Goal: Task Accomplishment & Management: Use online tool/utility

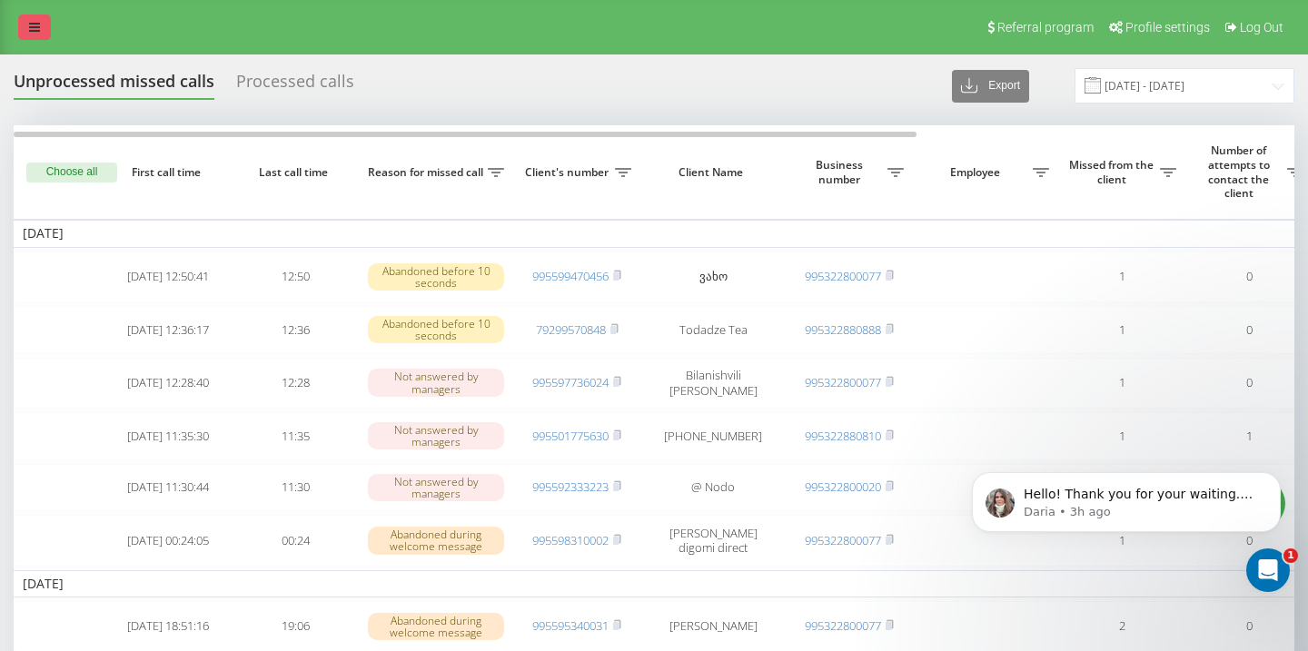
click at [39, 20] on link at bounding box center [34, 27] width 33 height 25
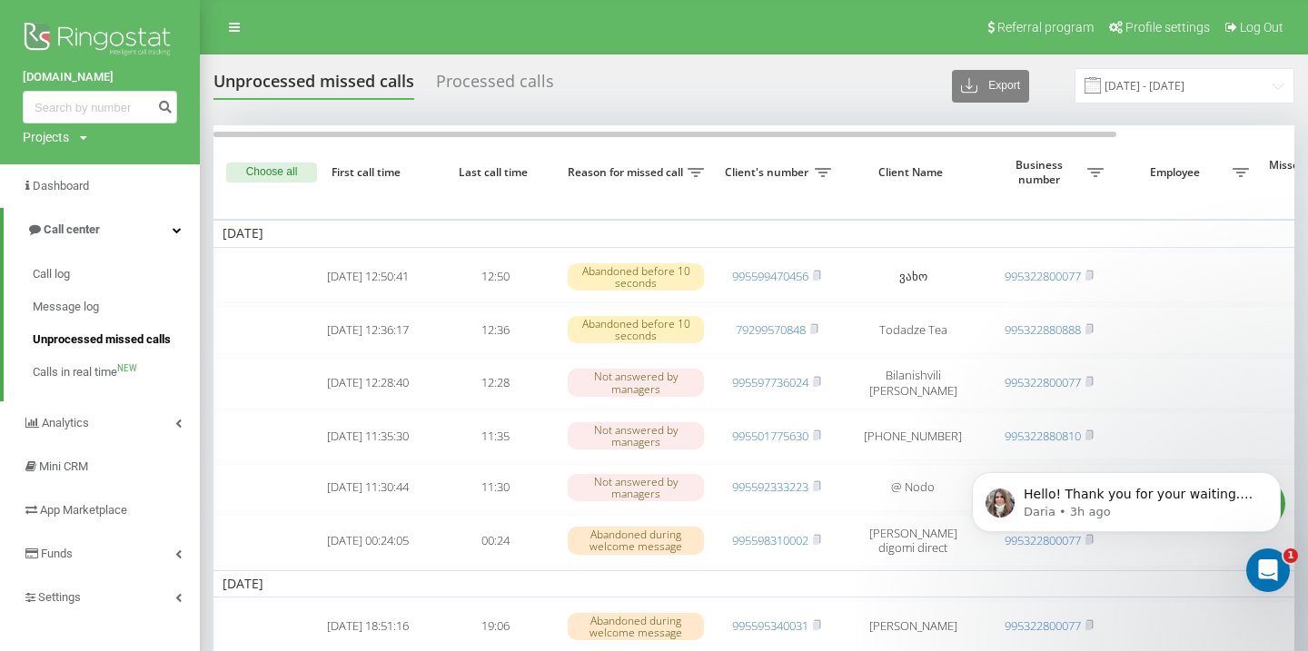
click at [123, 339] on span "Unprocessed missed calls" at bounding box center [102, 340] width 138 height 18
click at [1271, 482] on icon "Dismiss notification" at bounding box center [1276, 477] width 10 height 10
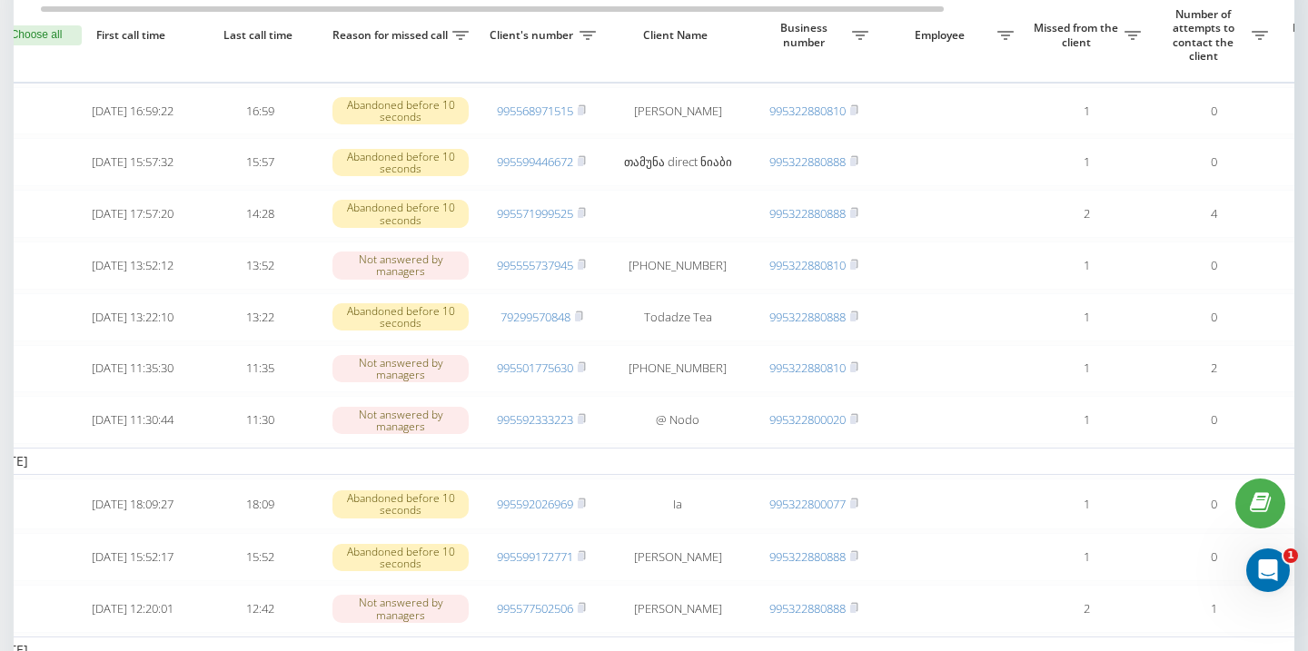
scroll to position [155, 0]
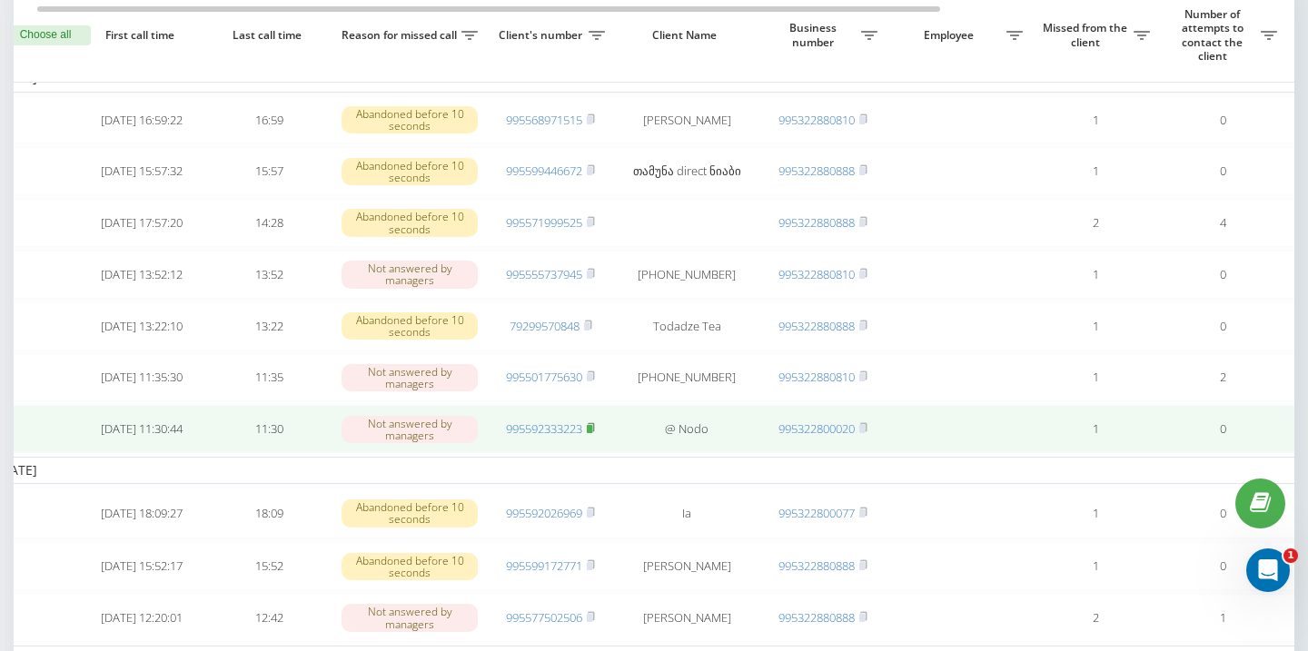
click at [592, 433] on rect at bounding box center [589, 429] width 5 height 8
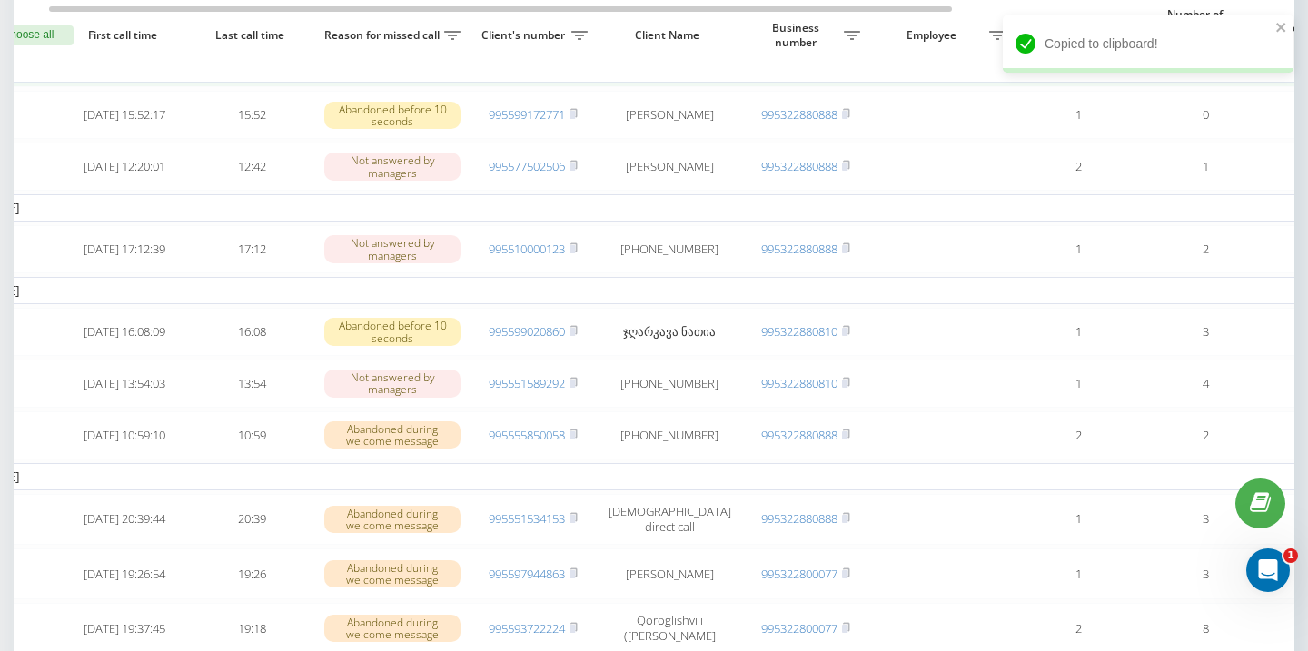
scroll to position [0, 32]
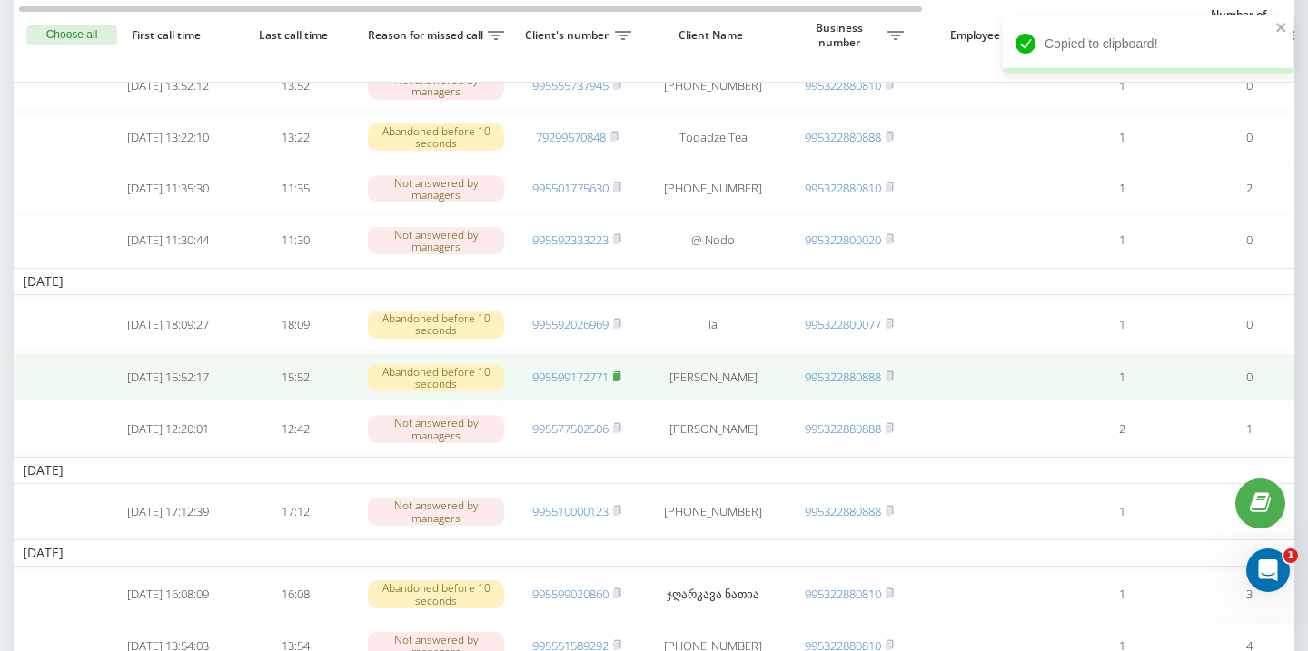
click at [621, 382] on icon at bounding box center [617, 376] width 8 height 11
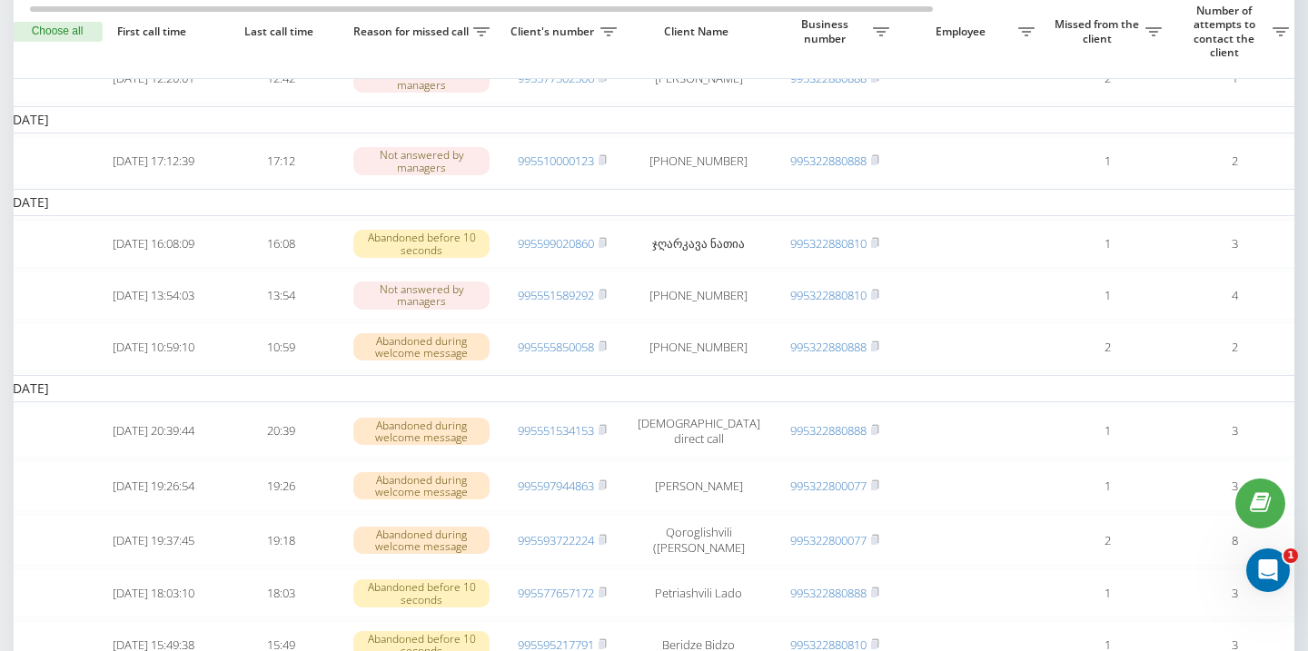
scroll to position [0, 20]
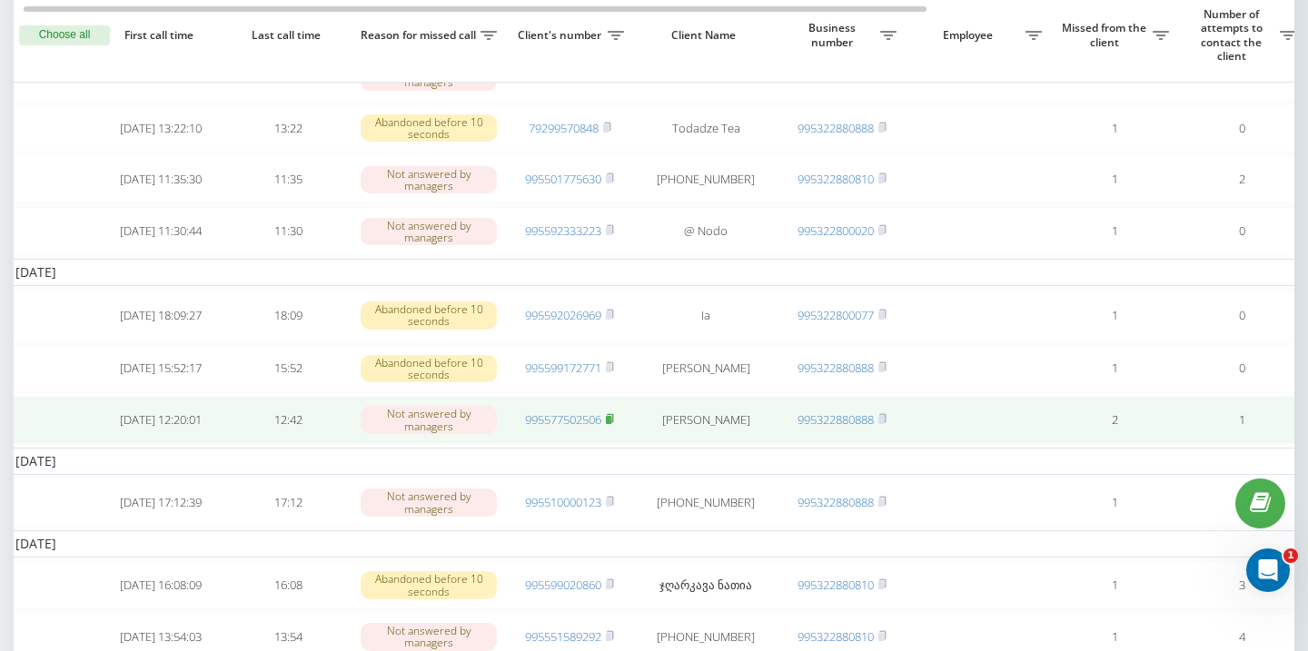
click at [611, 424] on rect at bounding box center [608, 420] width 5 height 8
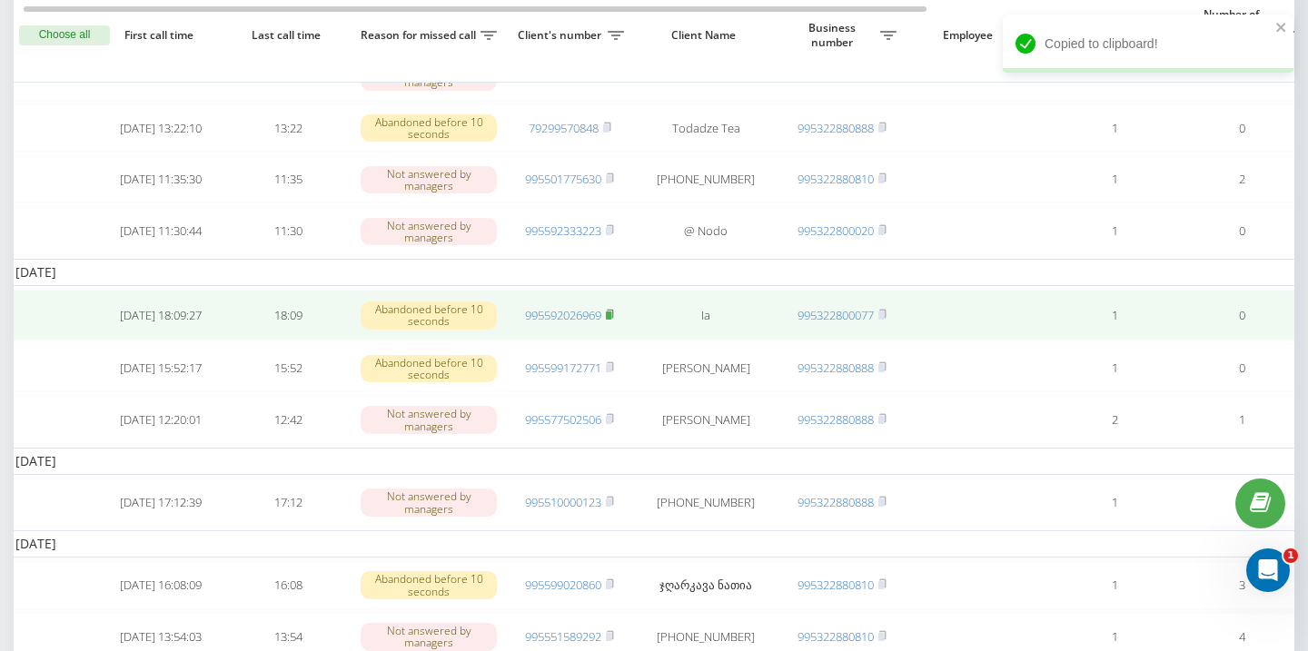
click at [613, 318] on icon at bounding box center [610, 314] width 6 height 8
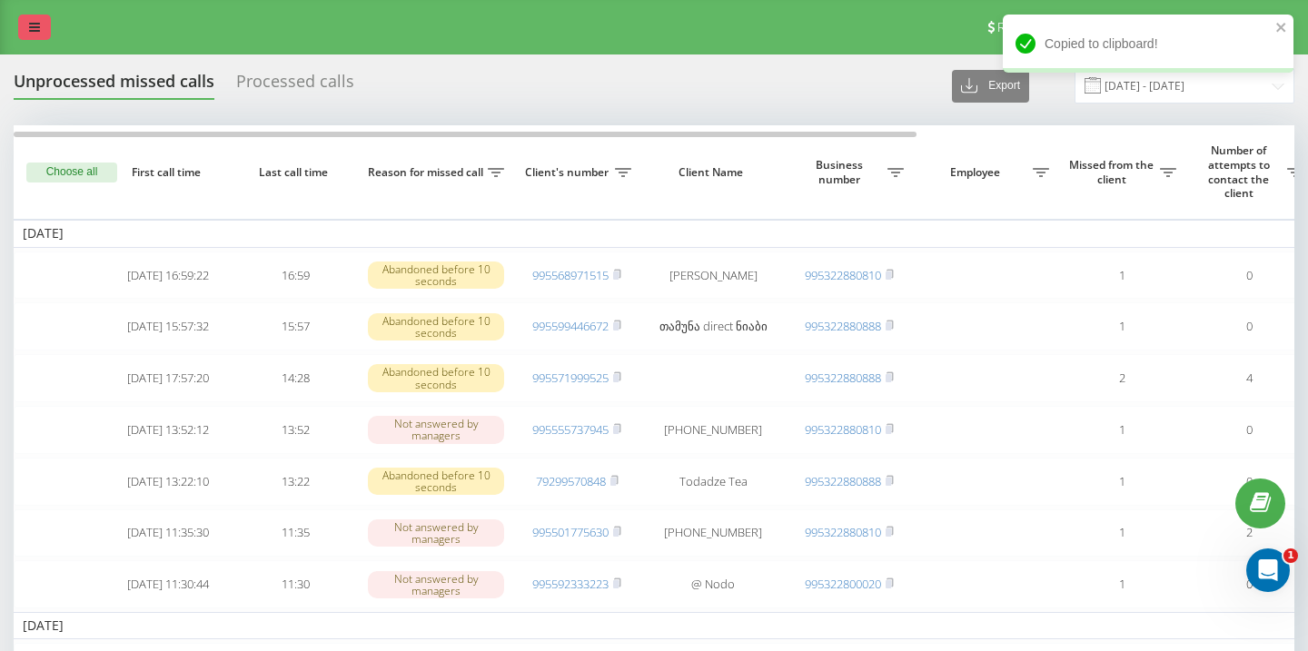
click at [35, 30] on icon at bounding box center [34, 27] width 11 height 13
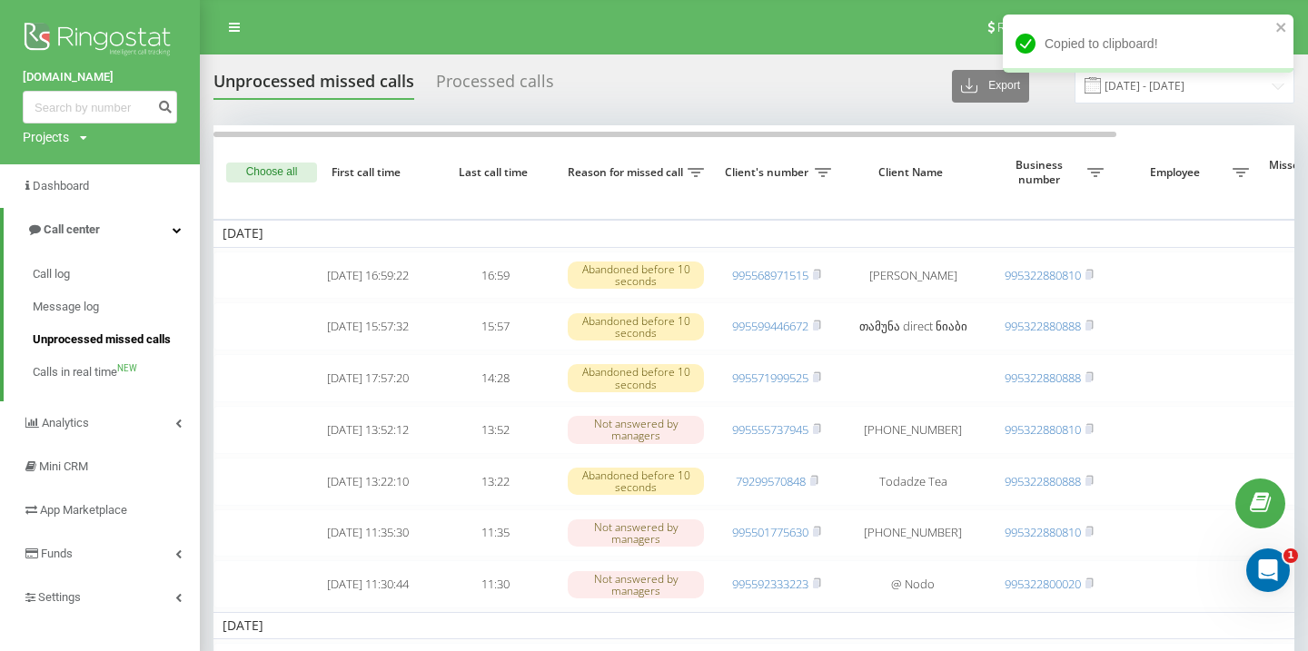
click at [117, 343] on span "Unprocessed missed calls" at bounding box center [102, 340] width 138 height 18
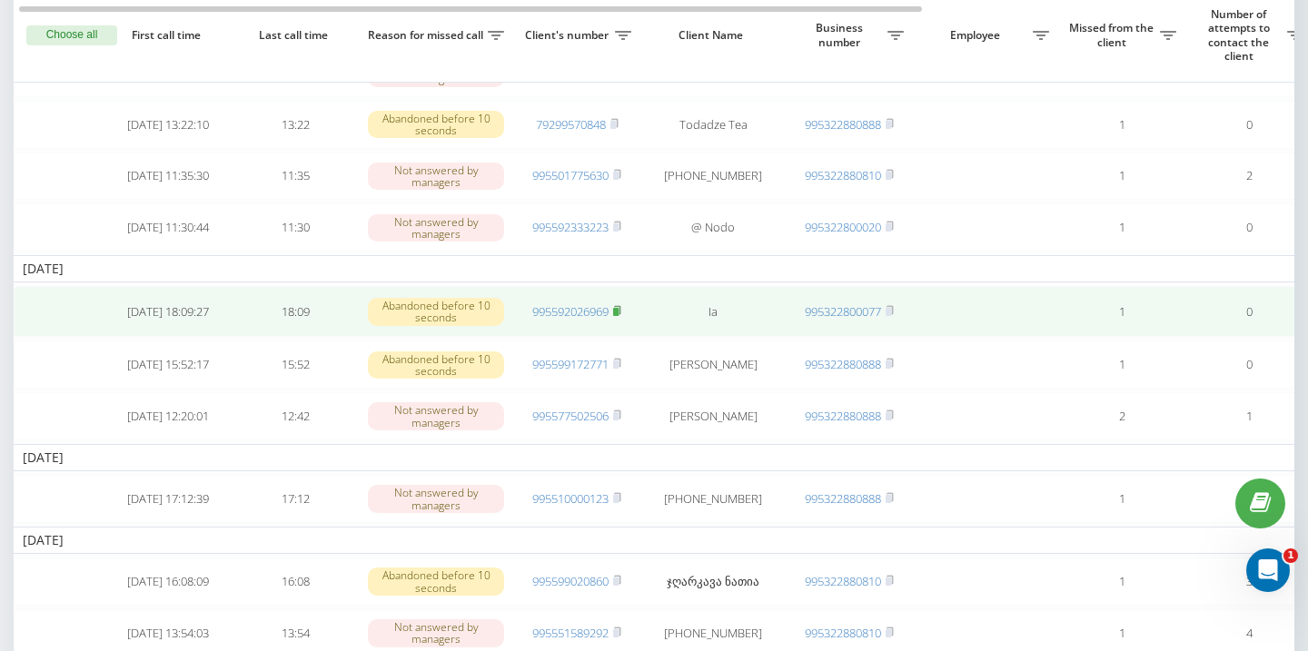
click at [619, 316] on rect at bounding box center [615, 312] width 5 height 8
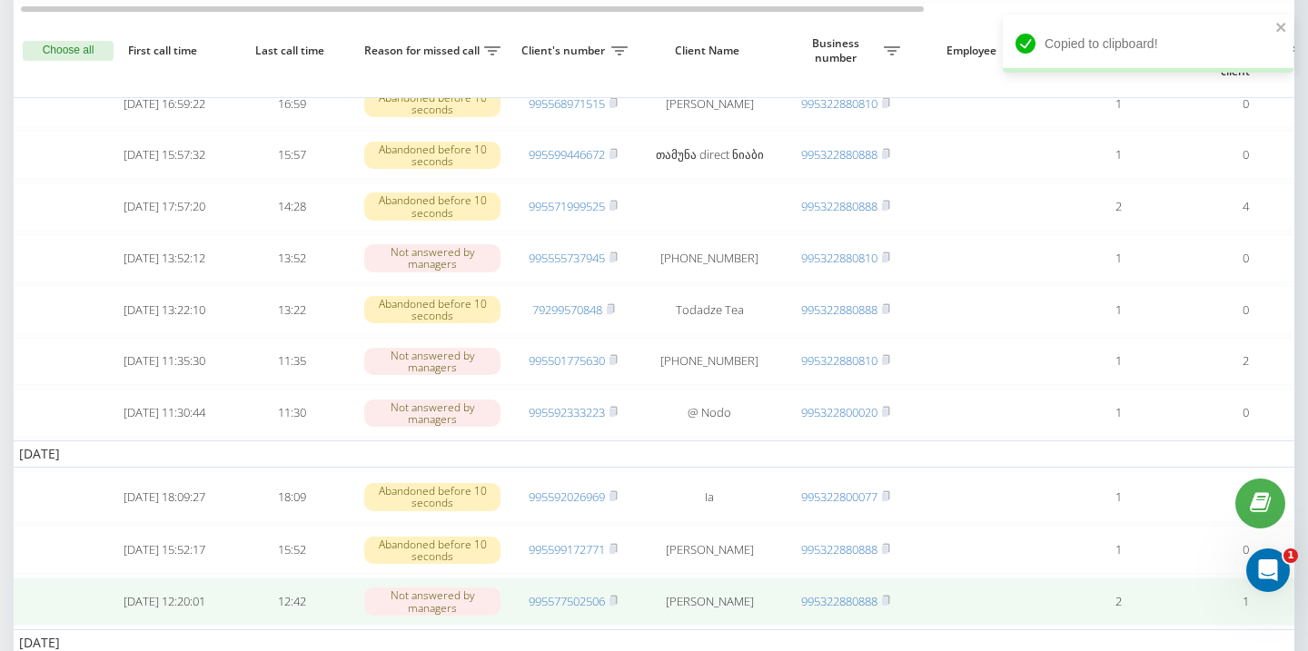
scroll to position [159, 0]
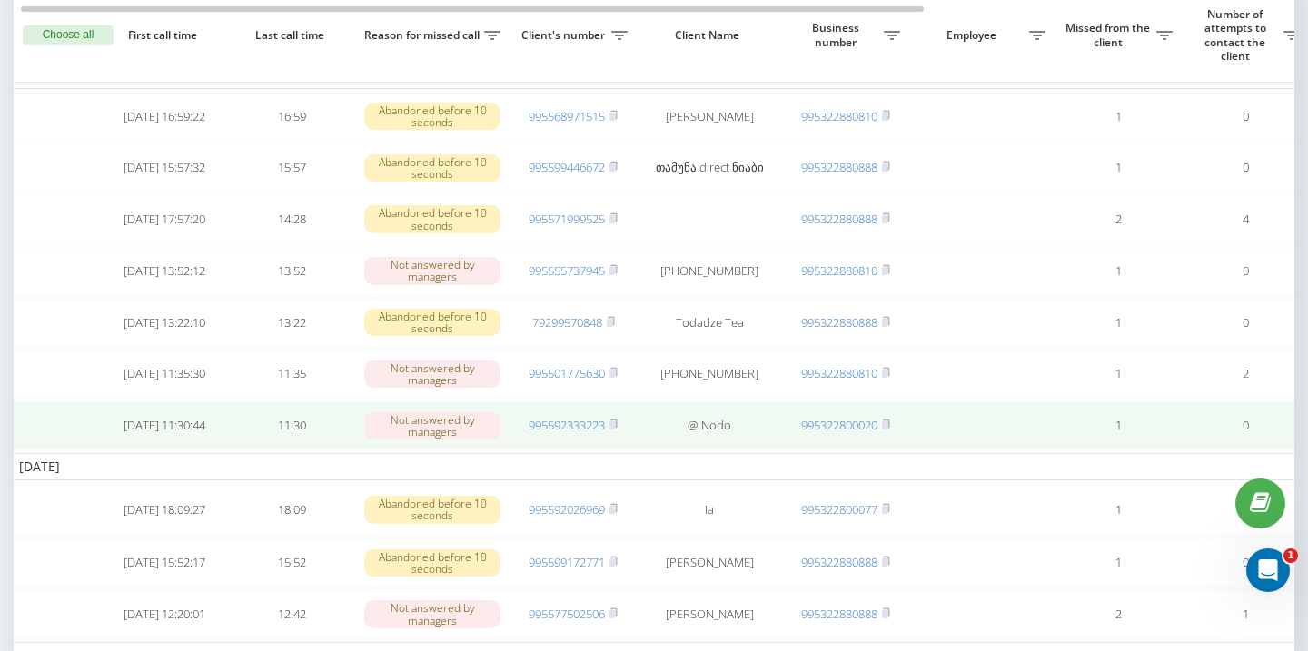
click at [620, 442] on td "995592333223" at bounding box center [573, 426] width 127 height 48
click at [617, 430] on icon at bounding box center [614, 424] width 8 height 11
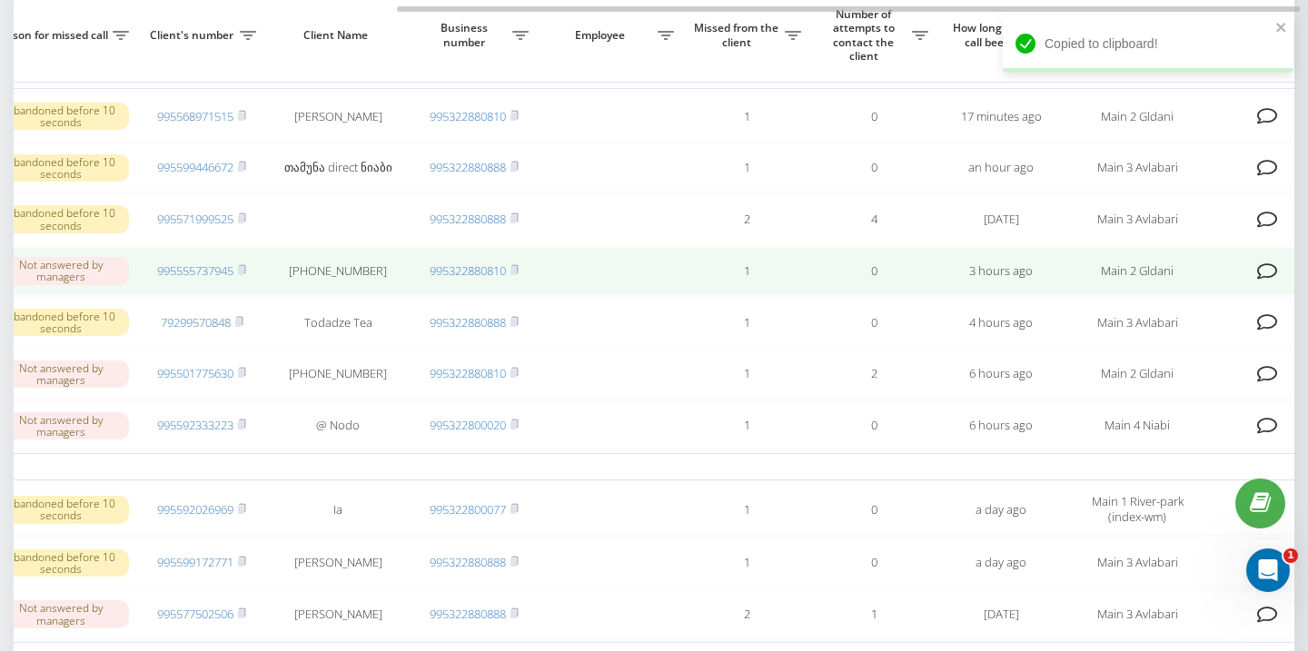
scroll to position [0, 536]
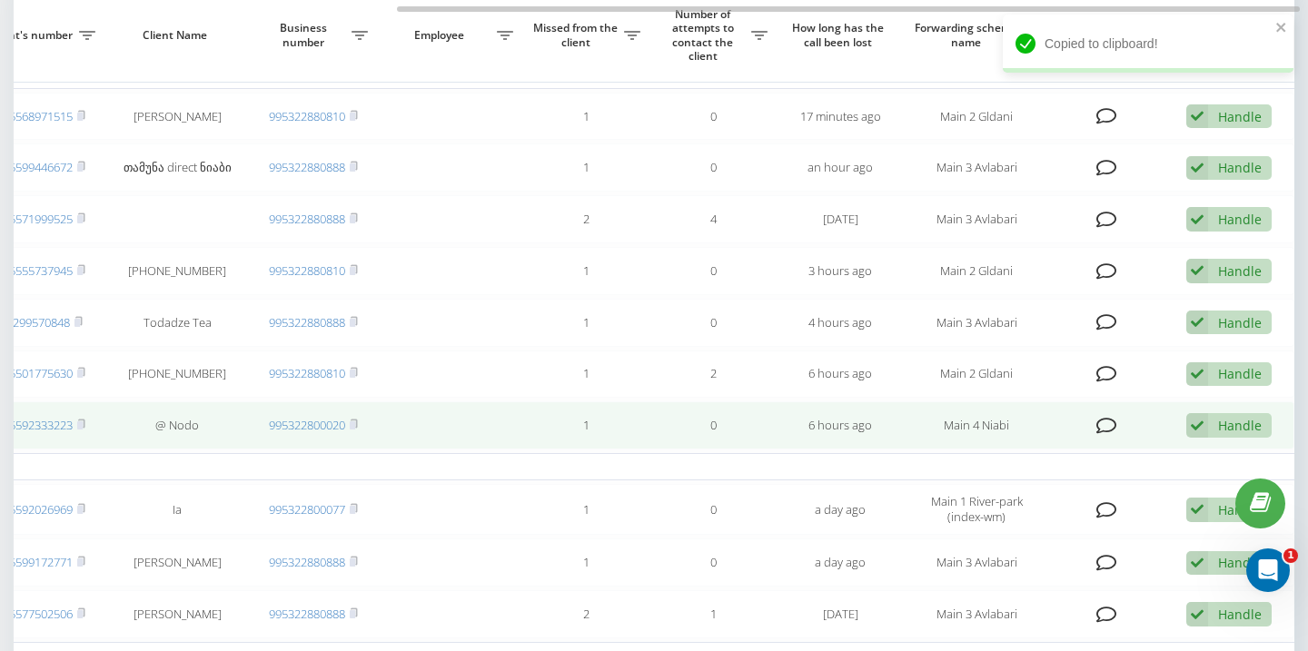
click at [1246, 434] on div "Handle" at bounding box center [1240, 425] width 44 height 17
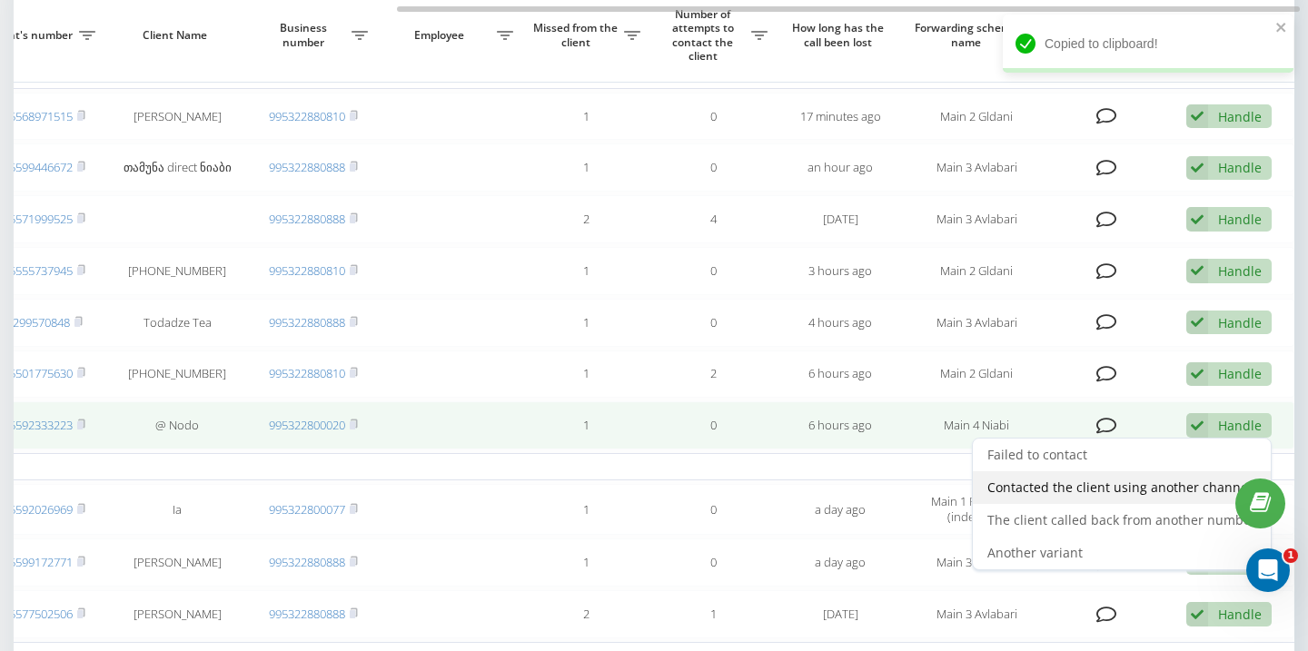
click at [1119, 499] on div "Contacted the client using another channel" at bounding box center [1122, 488] width 298 height 33
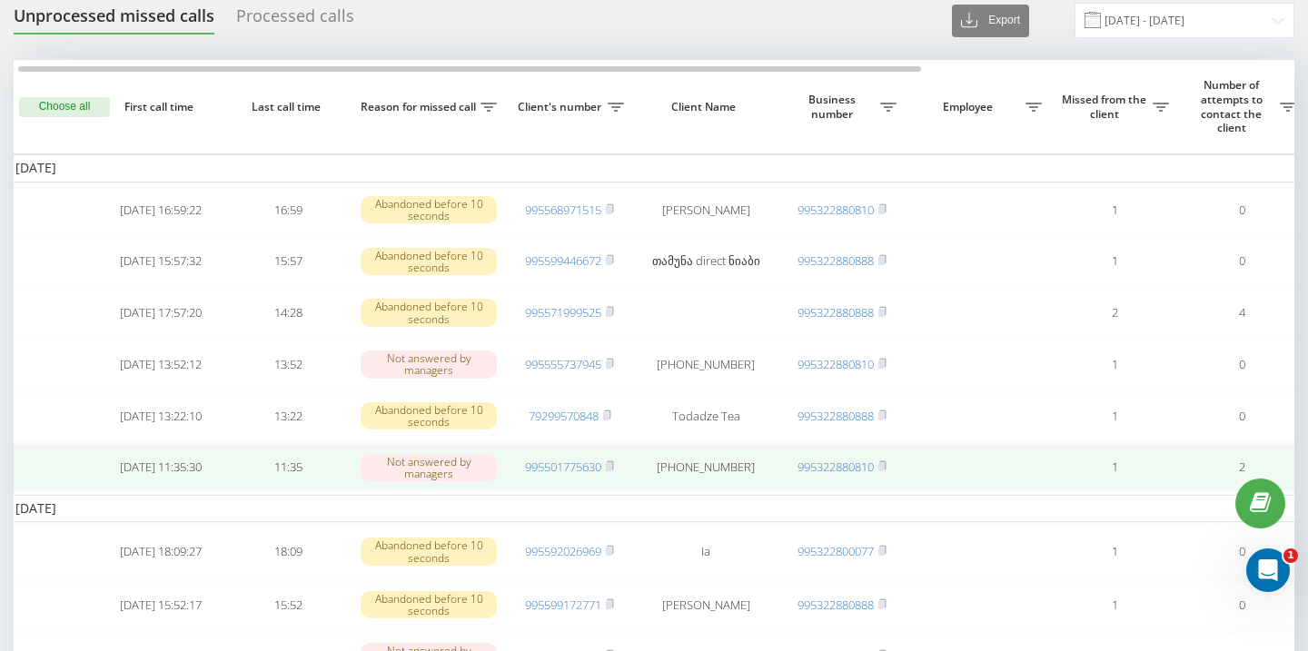
scroll to position [0, 9]
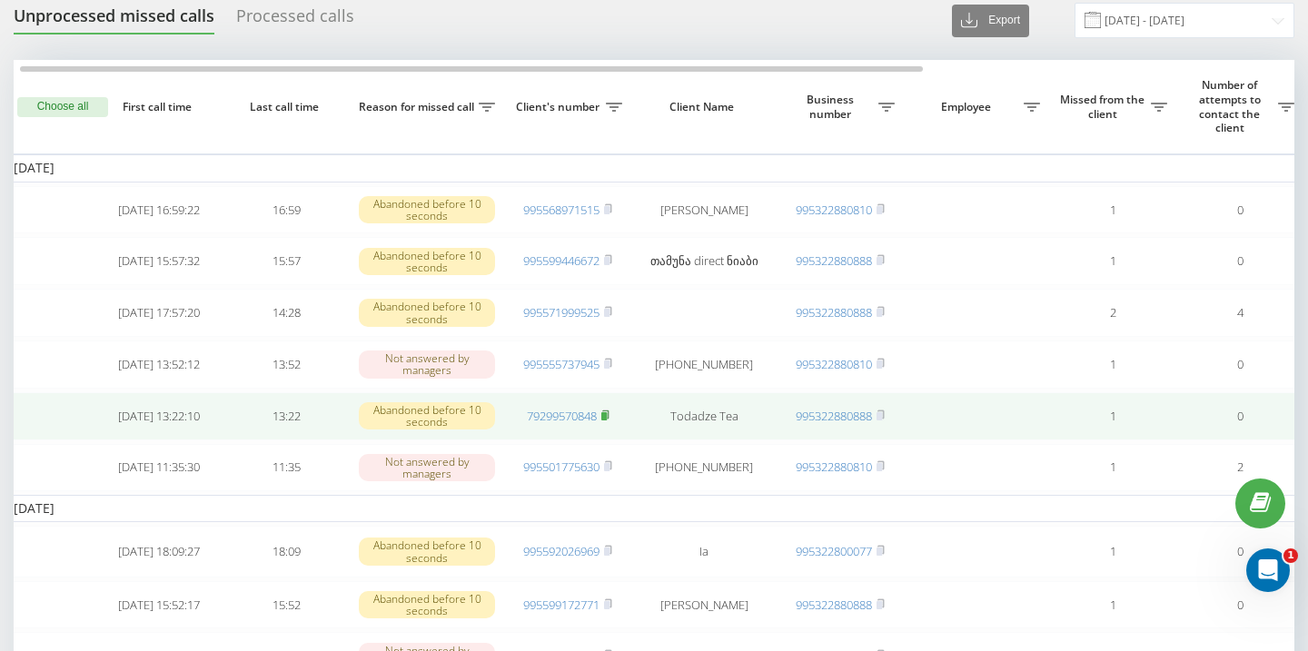
click at [607, 421] on rect at bounding box center [603, 416] width 5 height 8
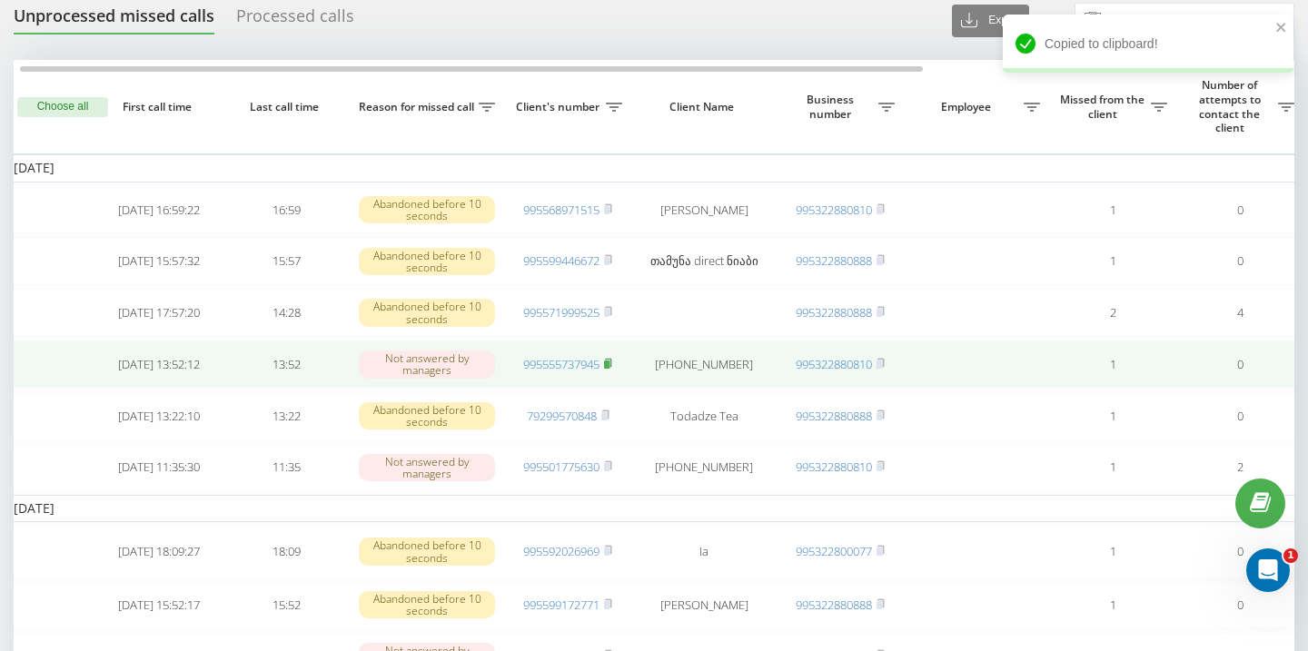
click at [610, 369] on rect at bounding box center [606, 365] width 5 height 8
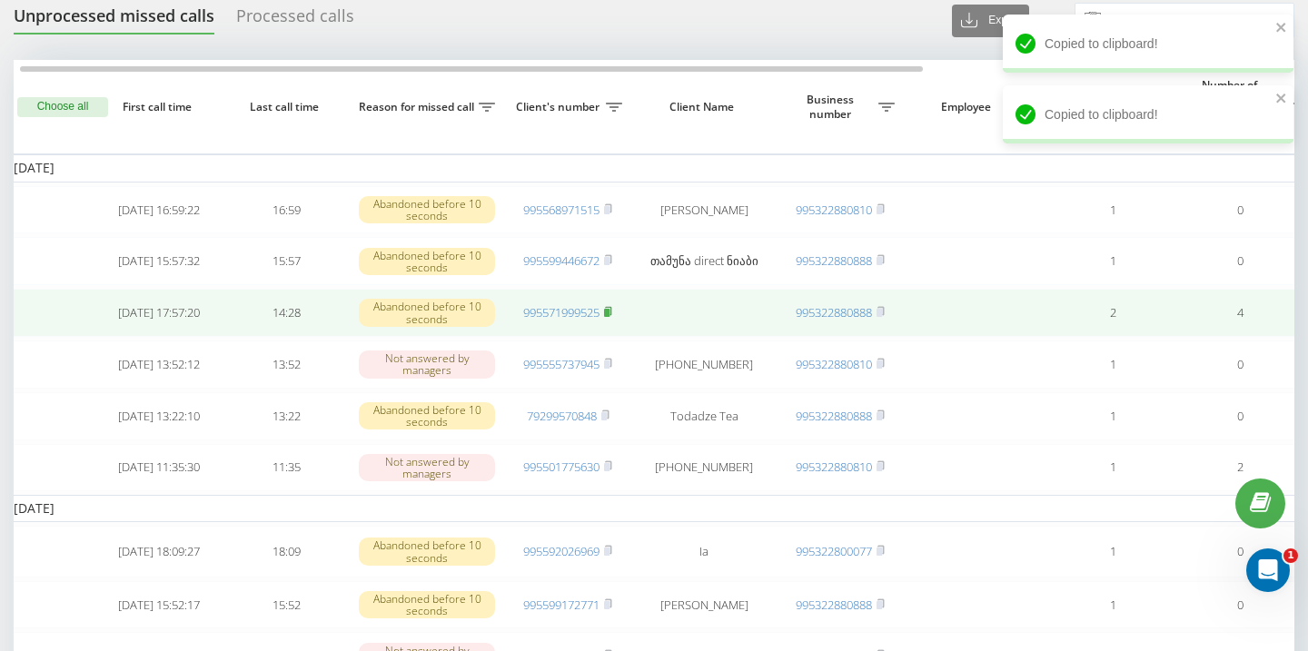
click at [611, 316] on icon at bounding box center [608, 311] width 8 height 11
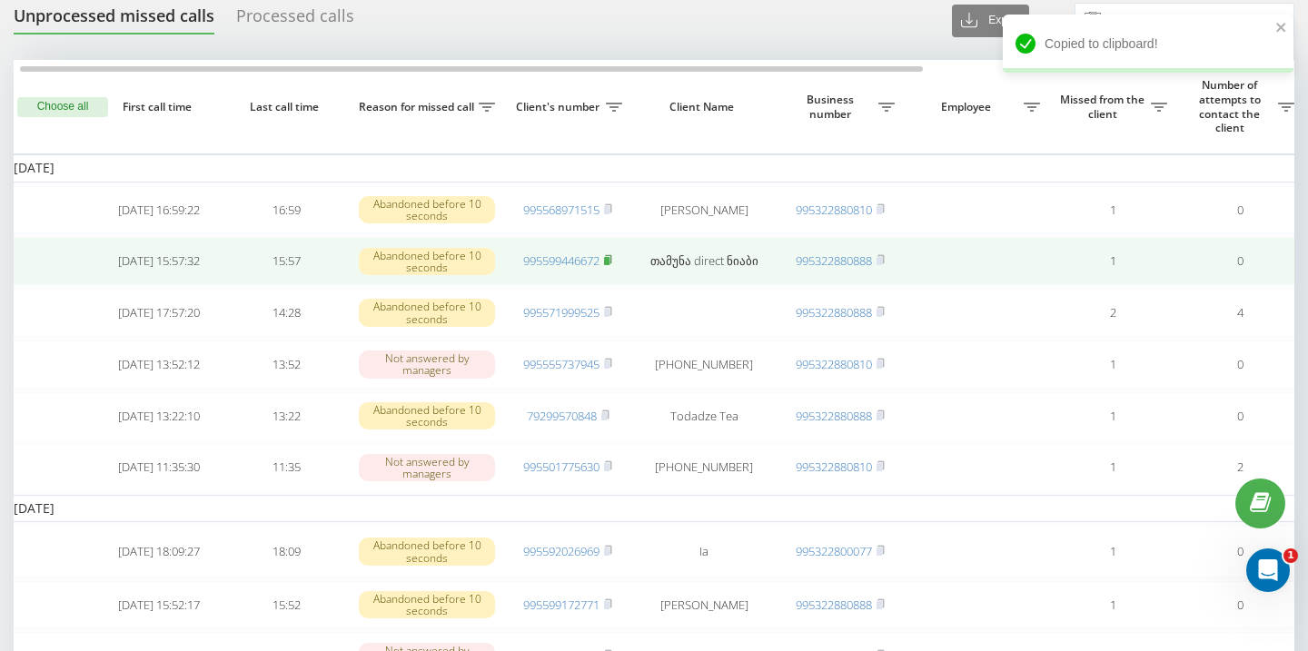
click at [610, 265] on rect at bounding box center [606, 261] width 5 height 8
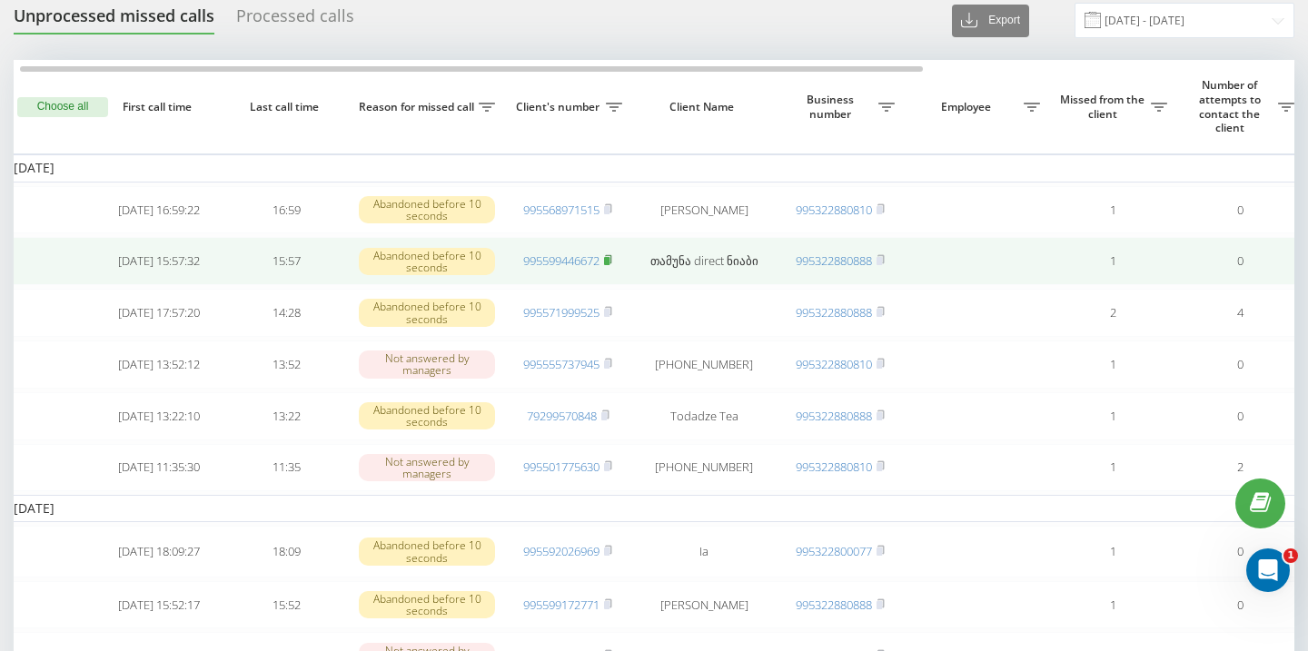
click at [609, 265] on rect at bounding box center [606, 261] width 5 height 8
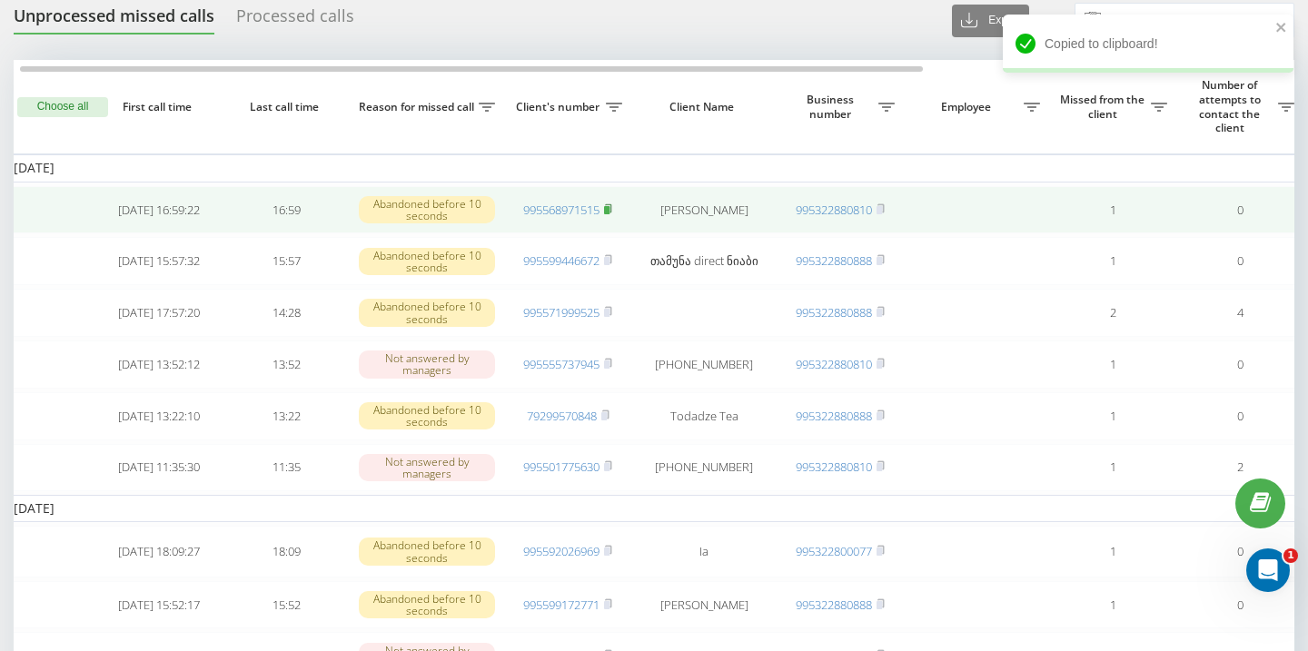
click at [610, 212] on rect at bounding box center [606, 210] width 5 height 8
